Goal: Information Seeking & Learning: Learn about a topic

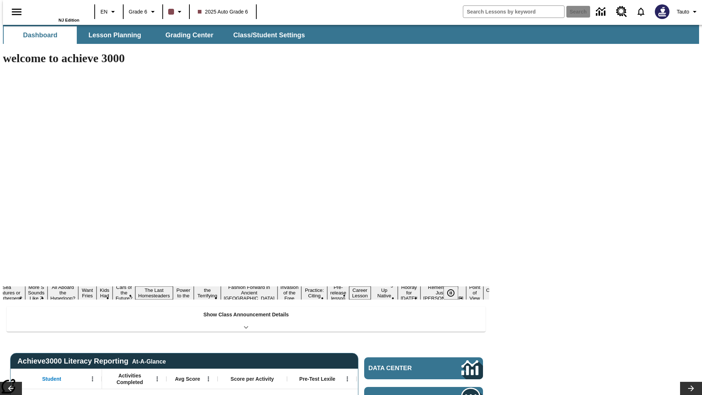
type input "-1"
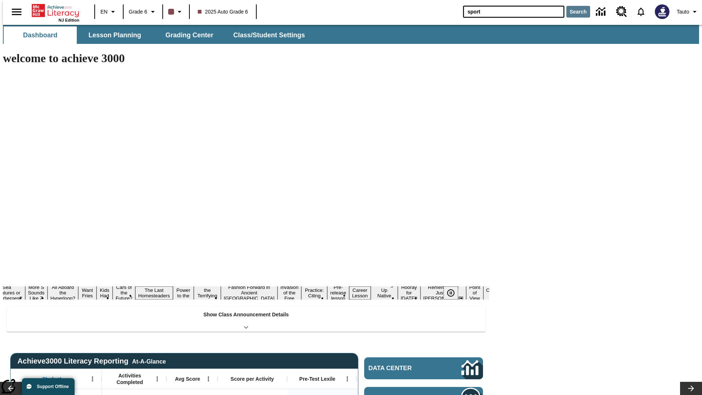
type input "sport"
click at [573, 12] on button "Search" at bounding box center [578, 12] width 24 height 12
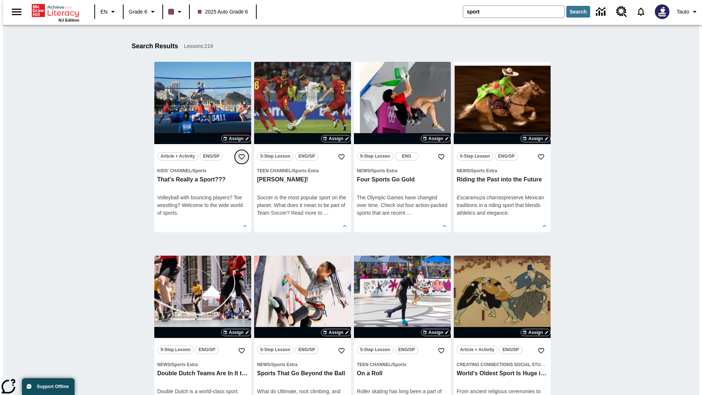
click at [242, 157] on icon "Add to Favorites" at bounding box center [241, 156] width 7 height 7
